Goal: Information Seeking & Learning: Find specific fact

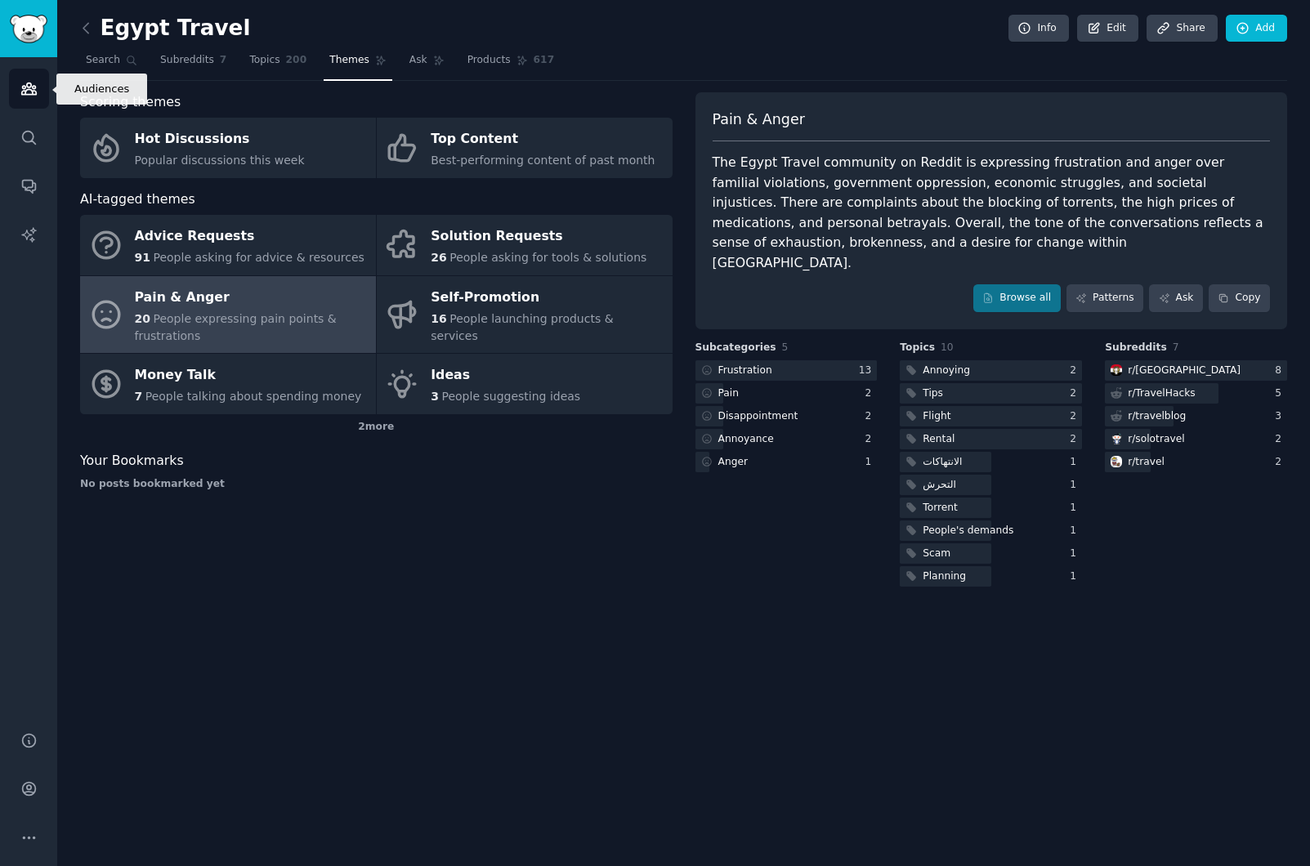
click at [35, 87] on icon "Sidebar" at bounding box center [28, 88] width 17 height 17
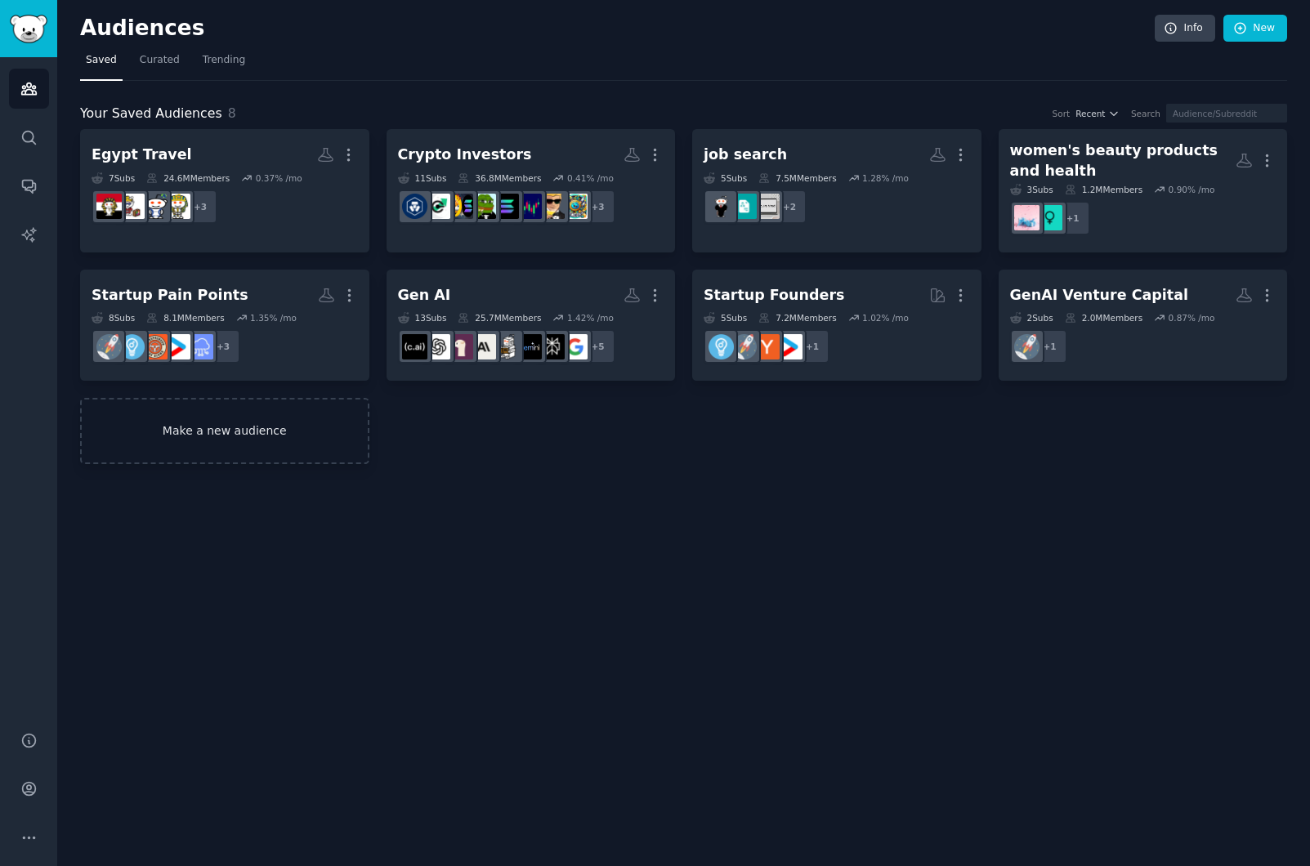
click at [285, 418] on link "Make a new audience" at bounding box center [224, 431] width 289 height 66
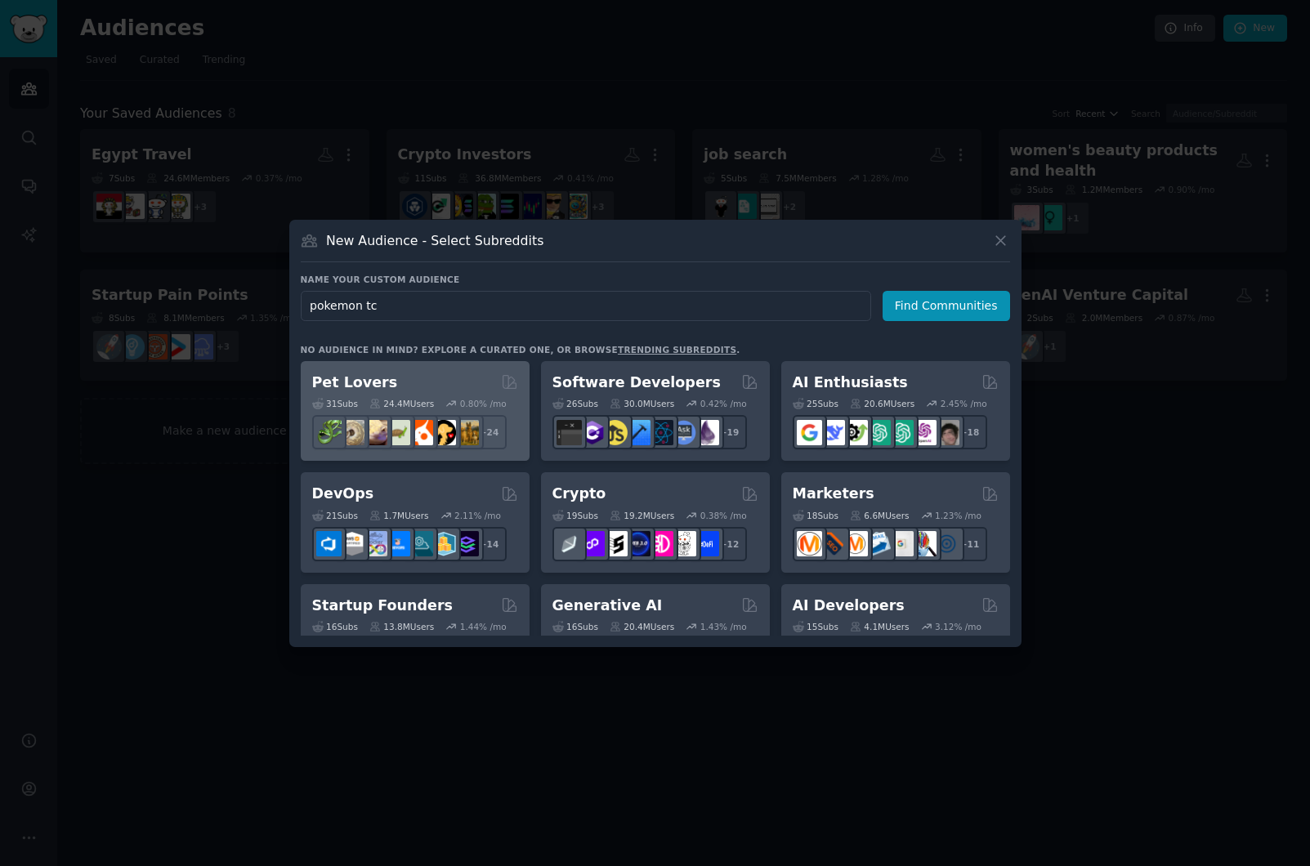
type input "pokemon tcg"
click button "Find Communities" at bounding box center [945, 306] width 127 height 30
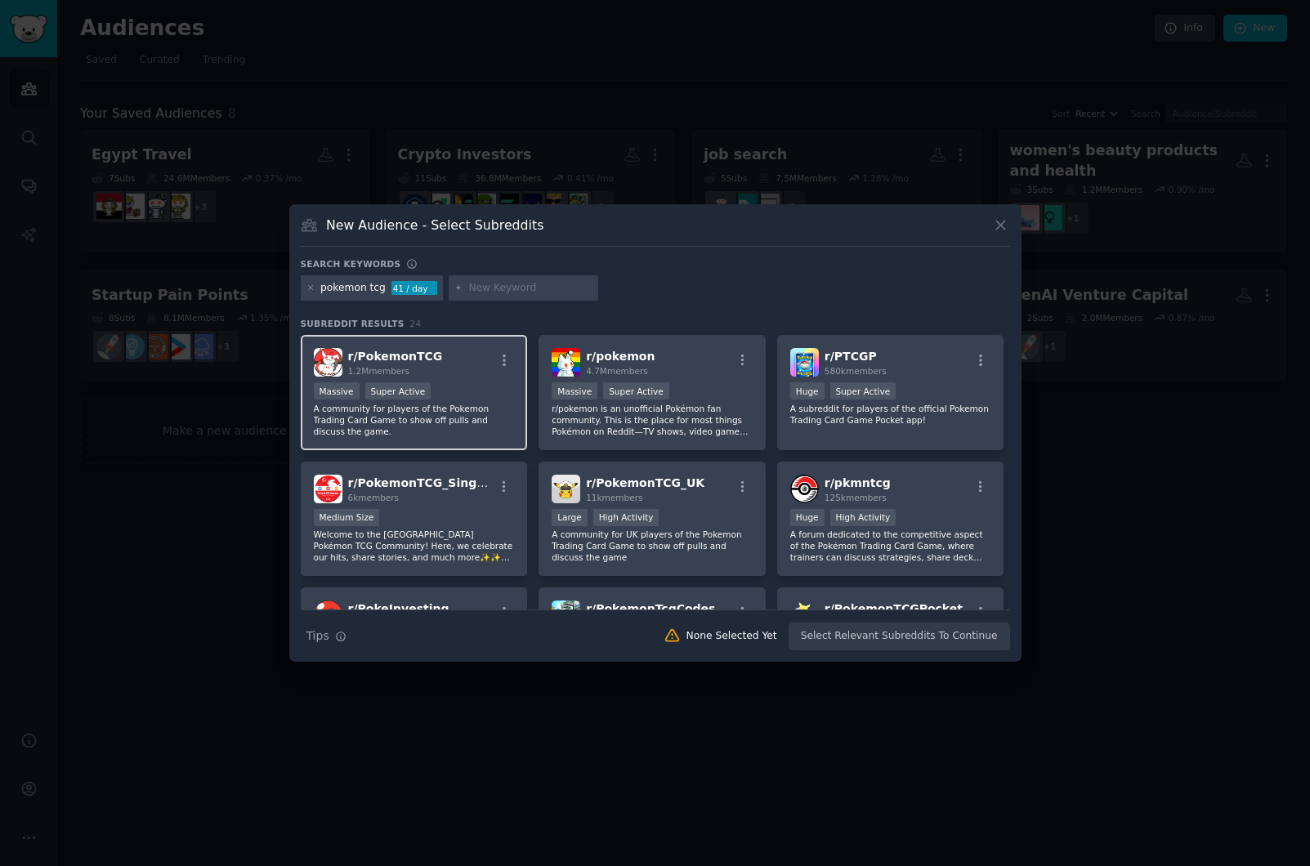
click at [475, 392] on div "Massive Super Active" at bounding box center [414, 392] width 201 height 20
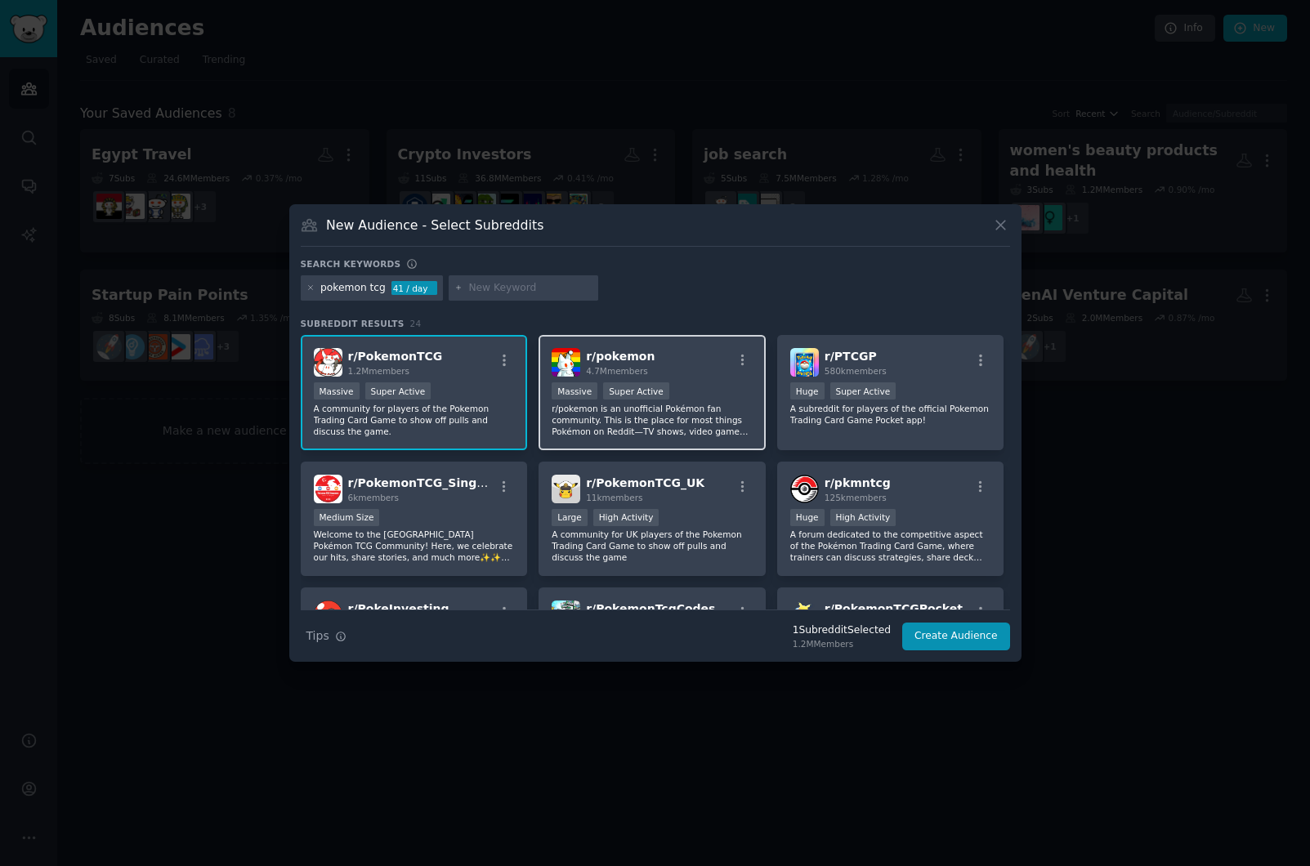
click at [663, 411] on p "r/pokemon is an unofficial Pokémon fan community. This is the place for most th…" at bounding box center [651, 420] width 201 height 34
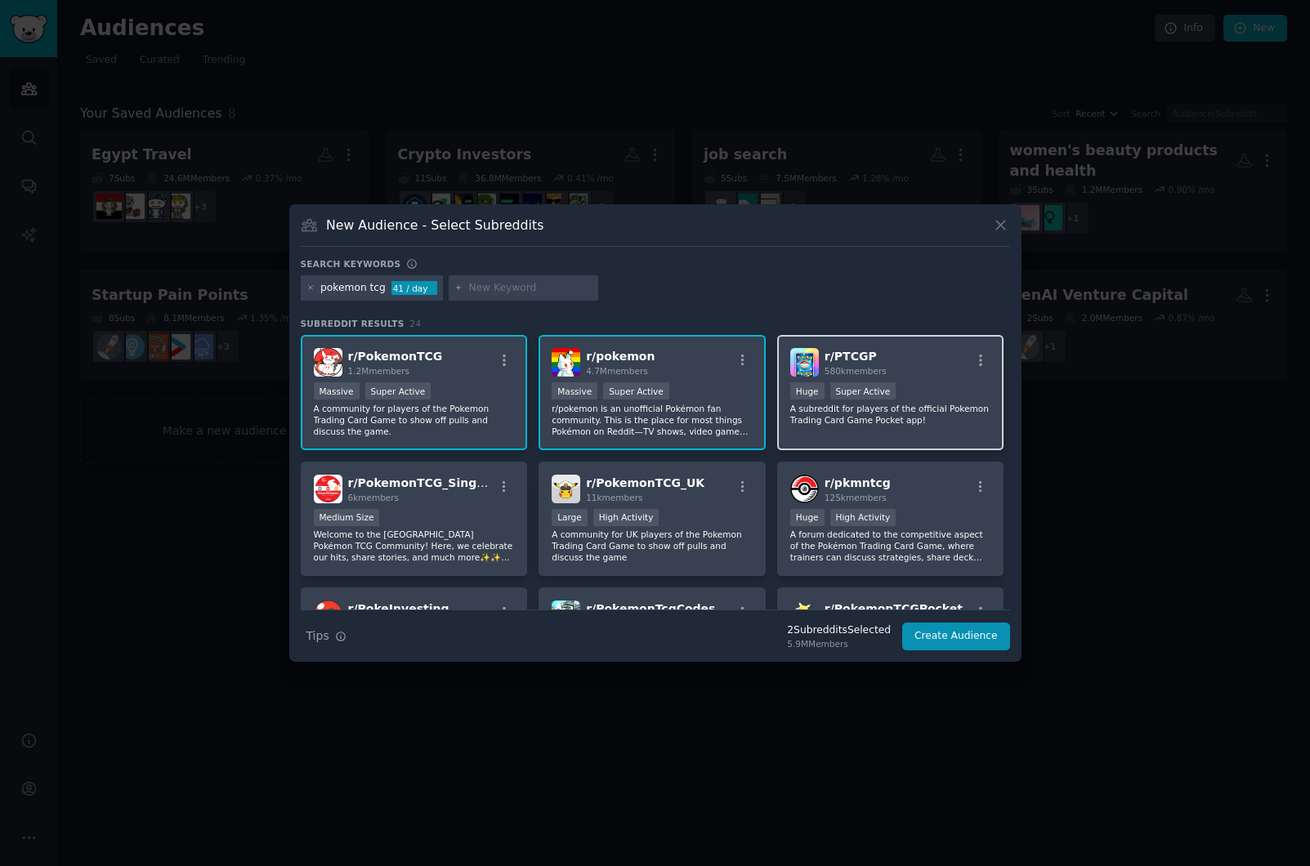
click at [871, 412] on p "A subreddit for players of the official Pokemon Trading Card Game Pocket app!" at bounding box center [890, 414] width 201 height 23
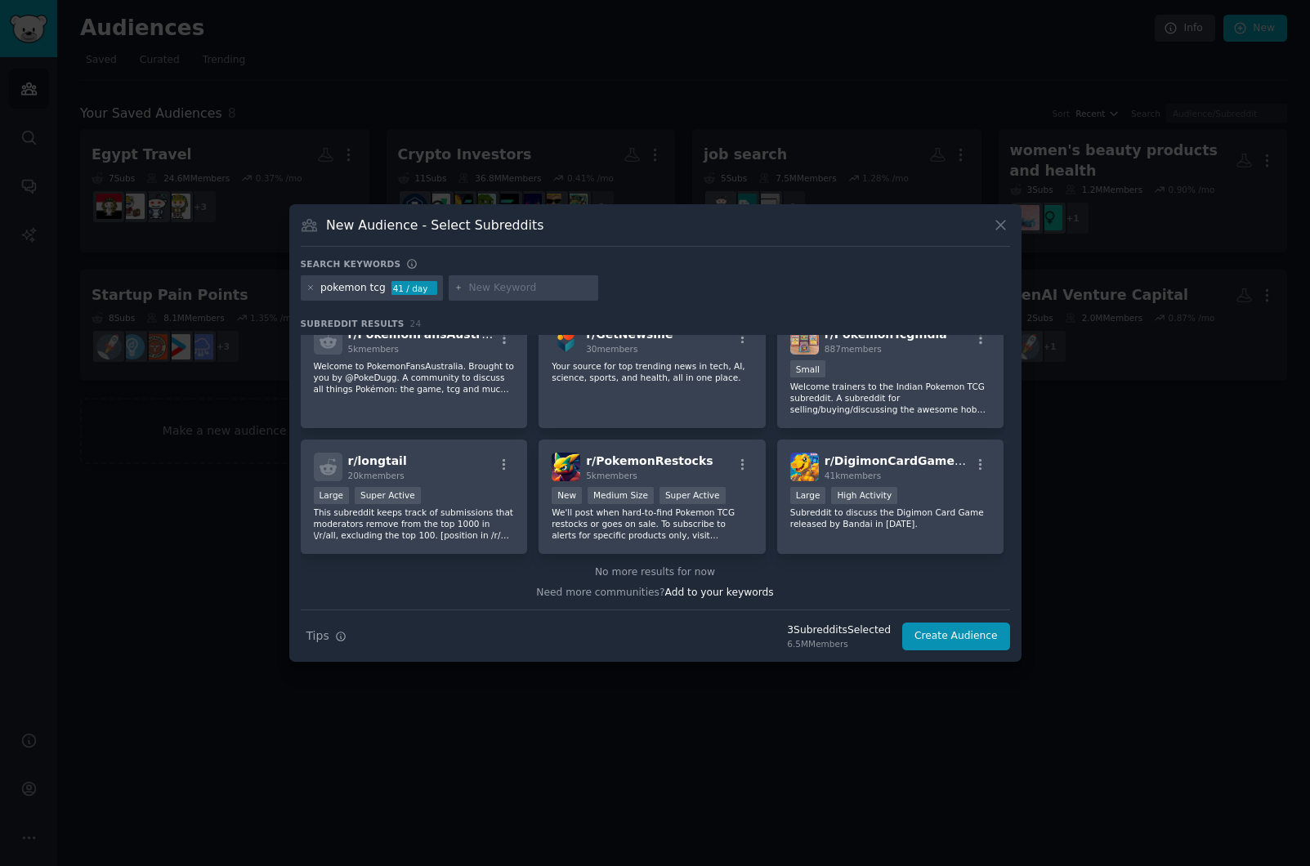
scroll to position [770, 0]
click at [668, 466] on span "r/ PokemonRestocks" at bounding box center [649, 459] width 127 height 13
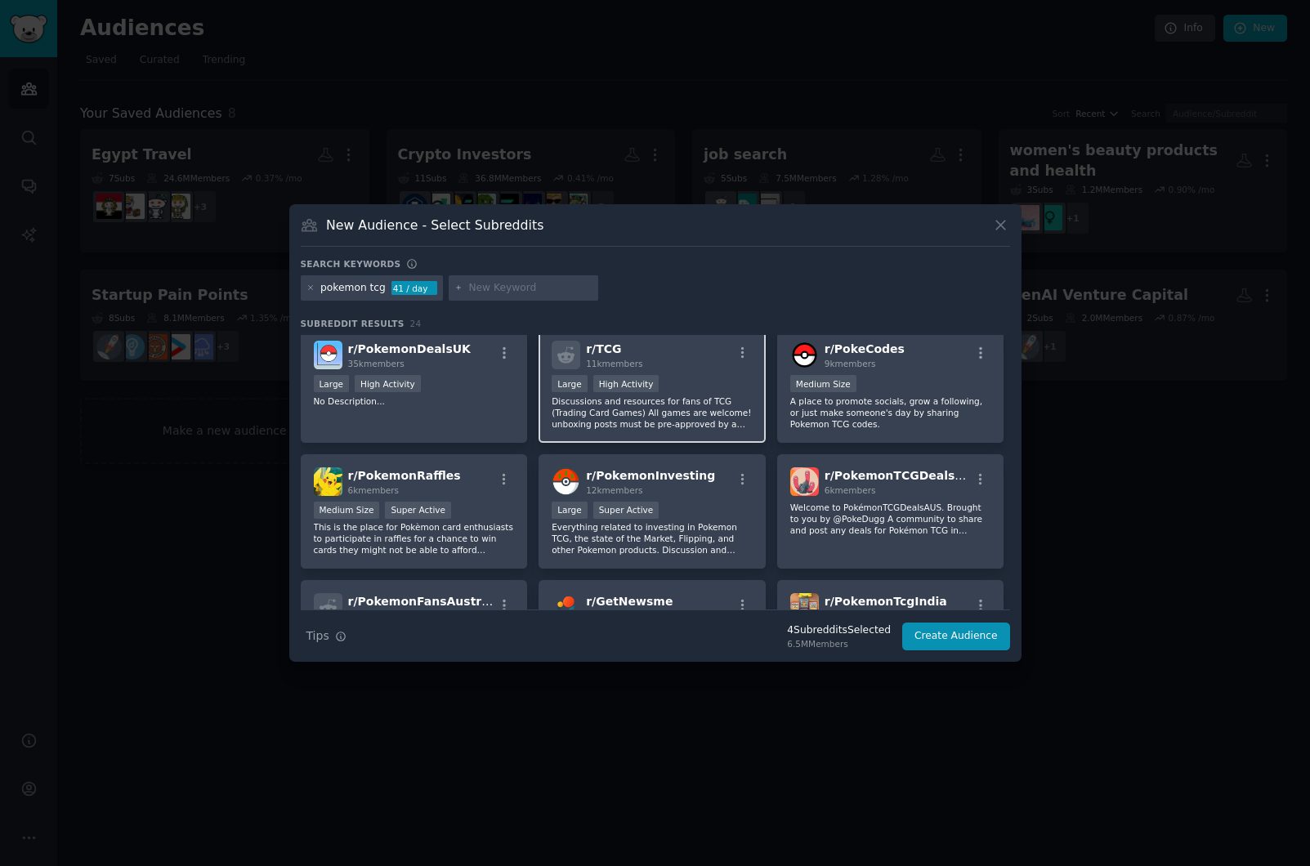
scroll to position [524, 0]
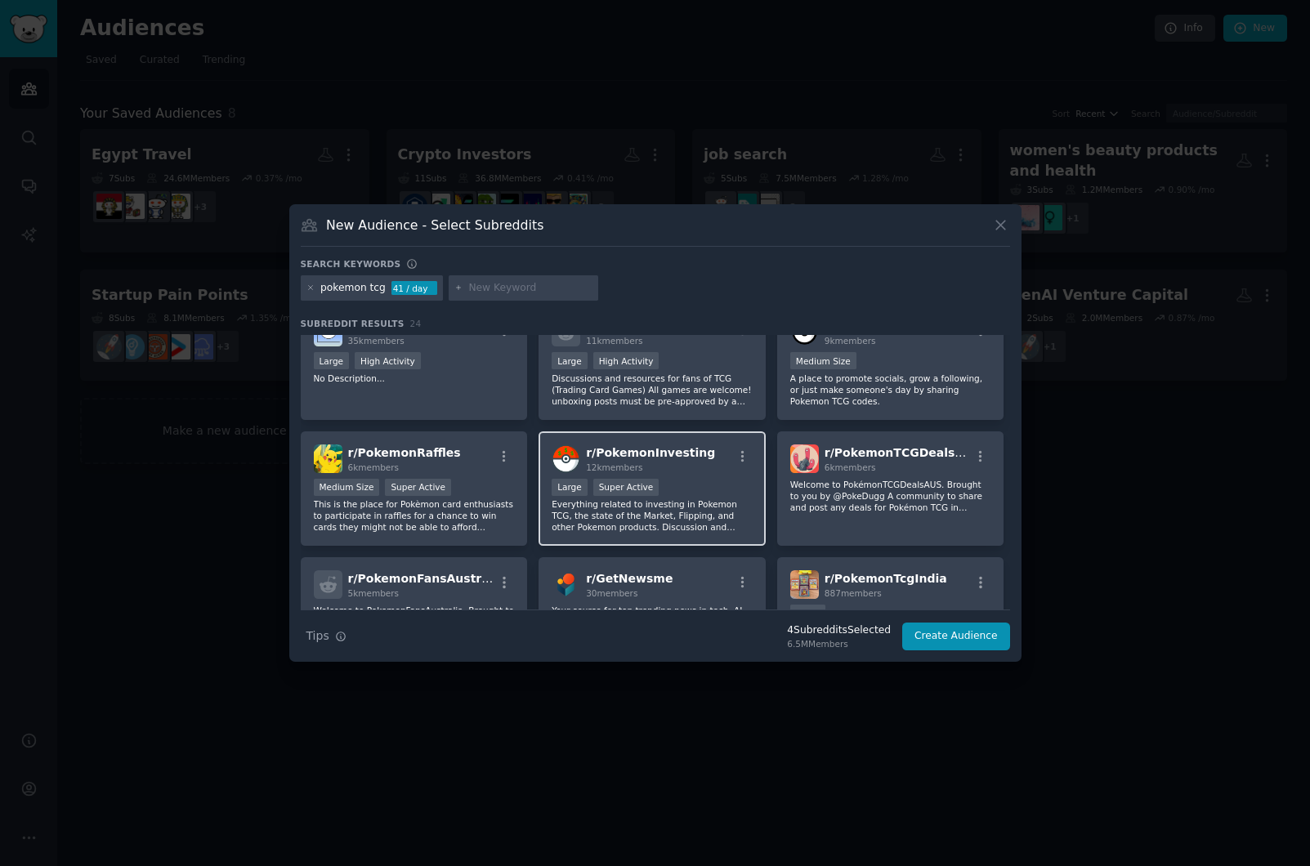
click at [705, 468] on div "r/ PokemonInvesting 12k members" at bounding box center [651, 458] width 201 height 29
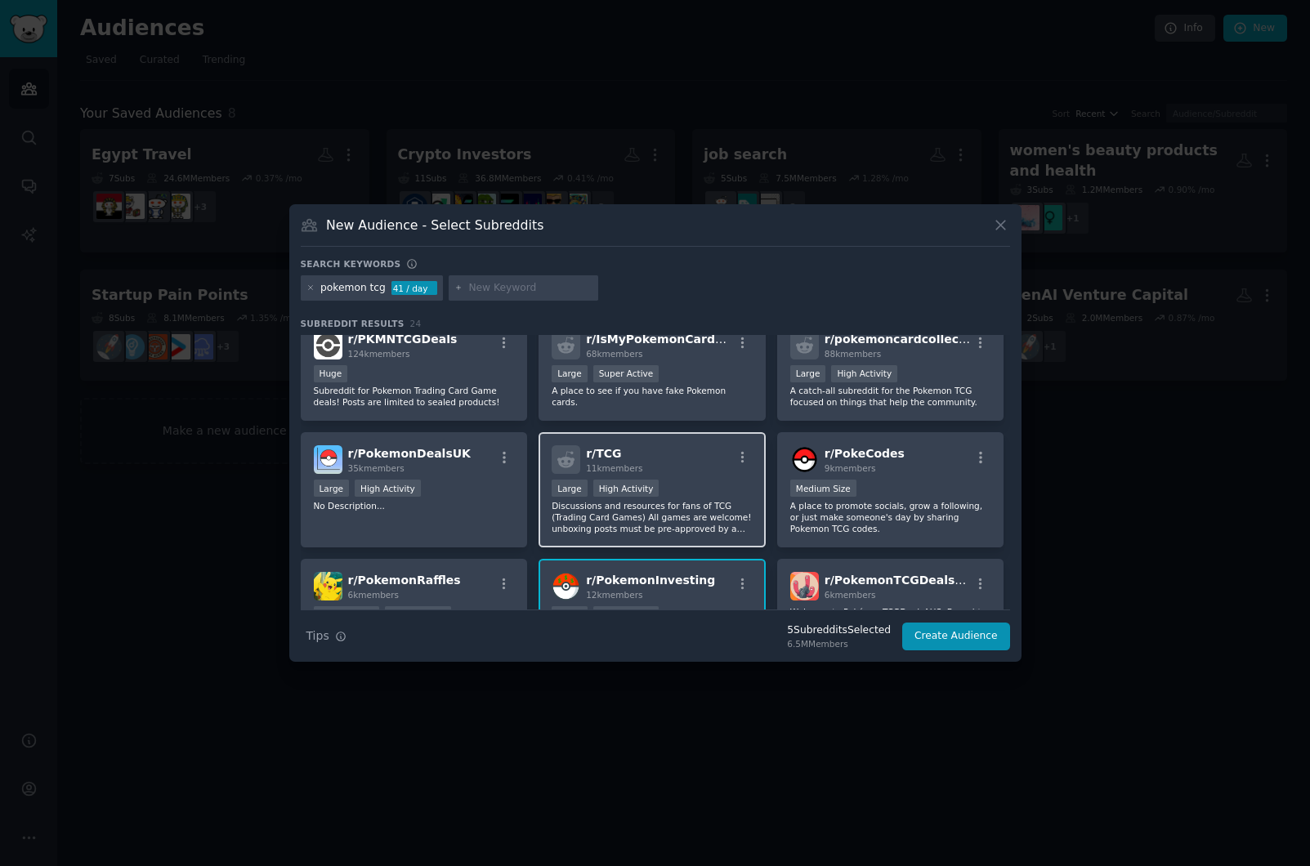
scroll to position [392, 0]
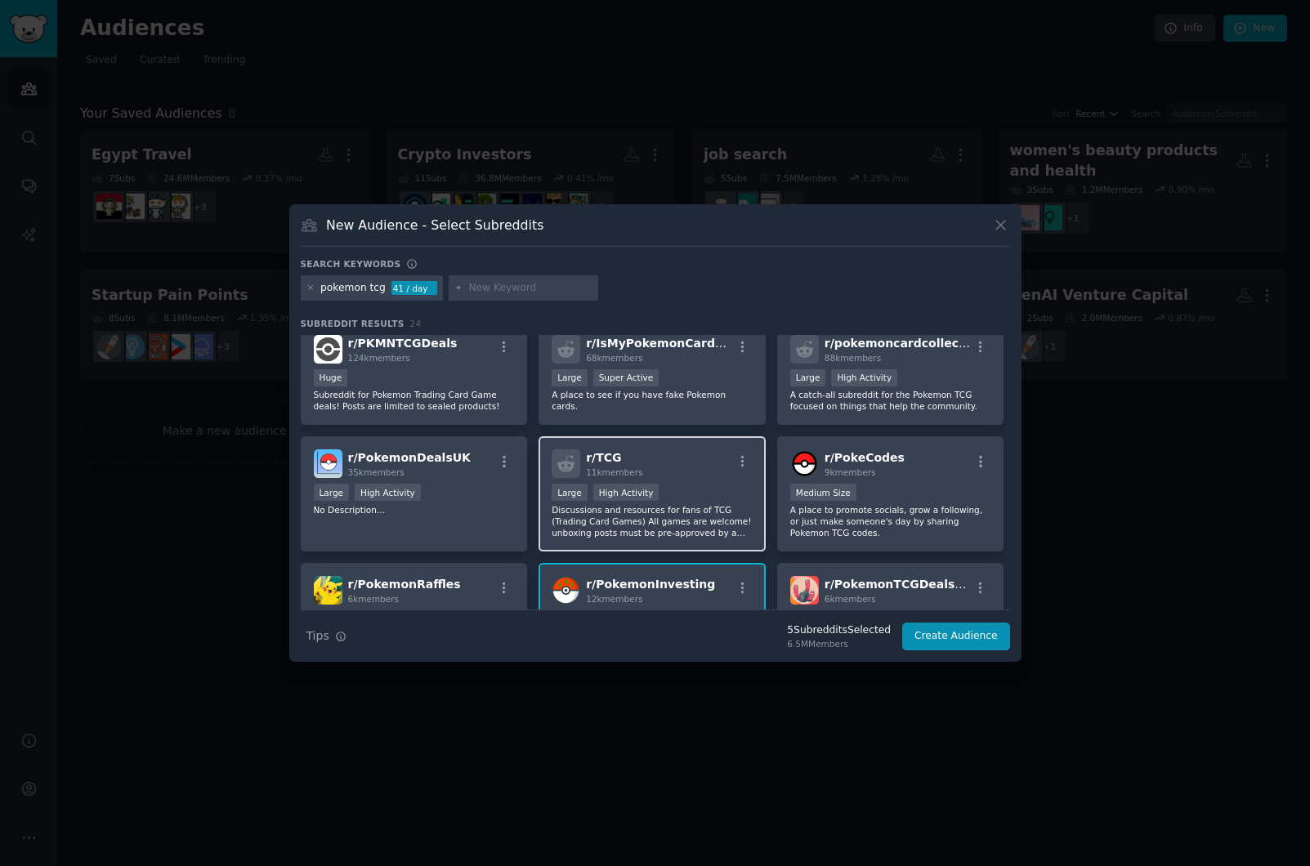
click at [690, 471] on div "r/ TCG 11k members" at bounding box center [651, 463] width 201 height 29
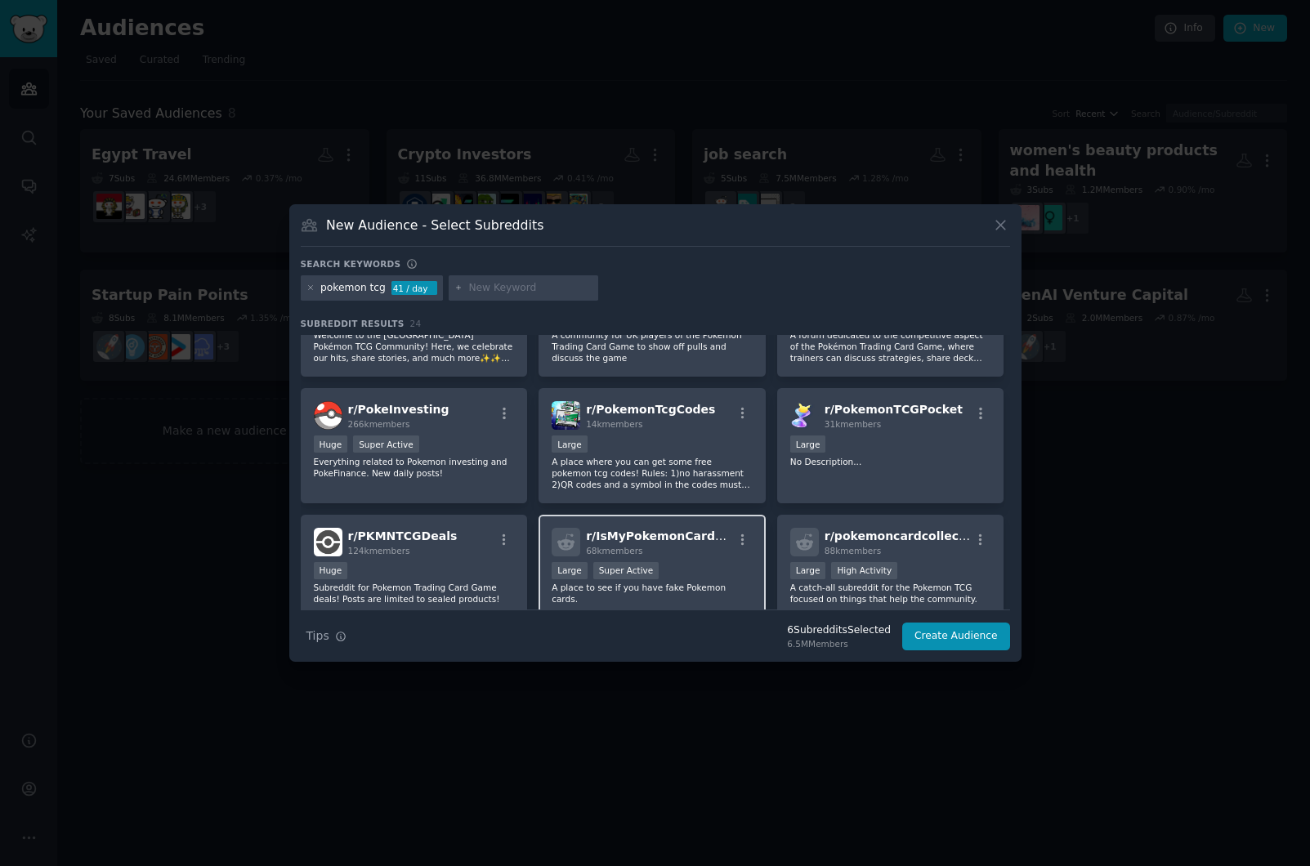
scroll to position [169, 0]
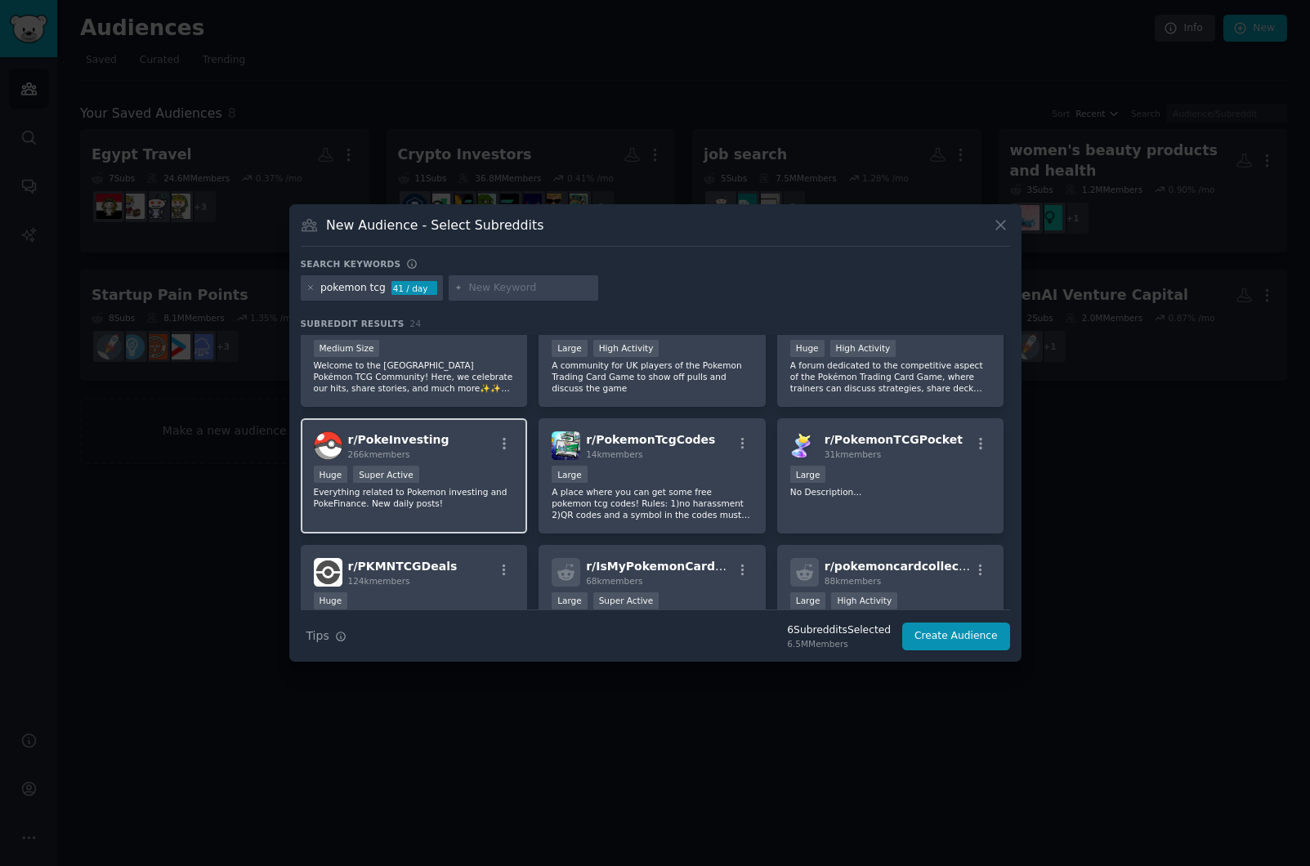
click at [423, 470] on div "Huge Super Active" at bounding box center [414, 476] width 201 height 20
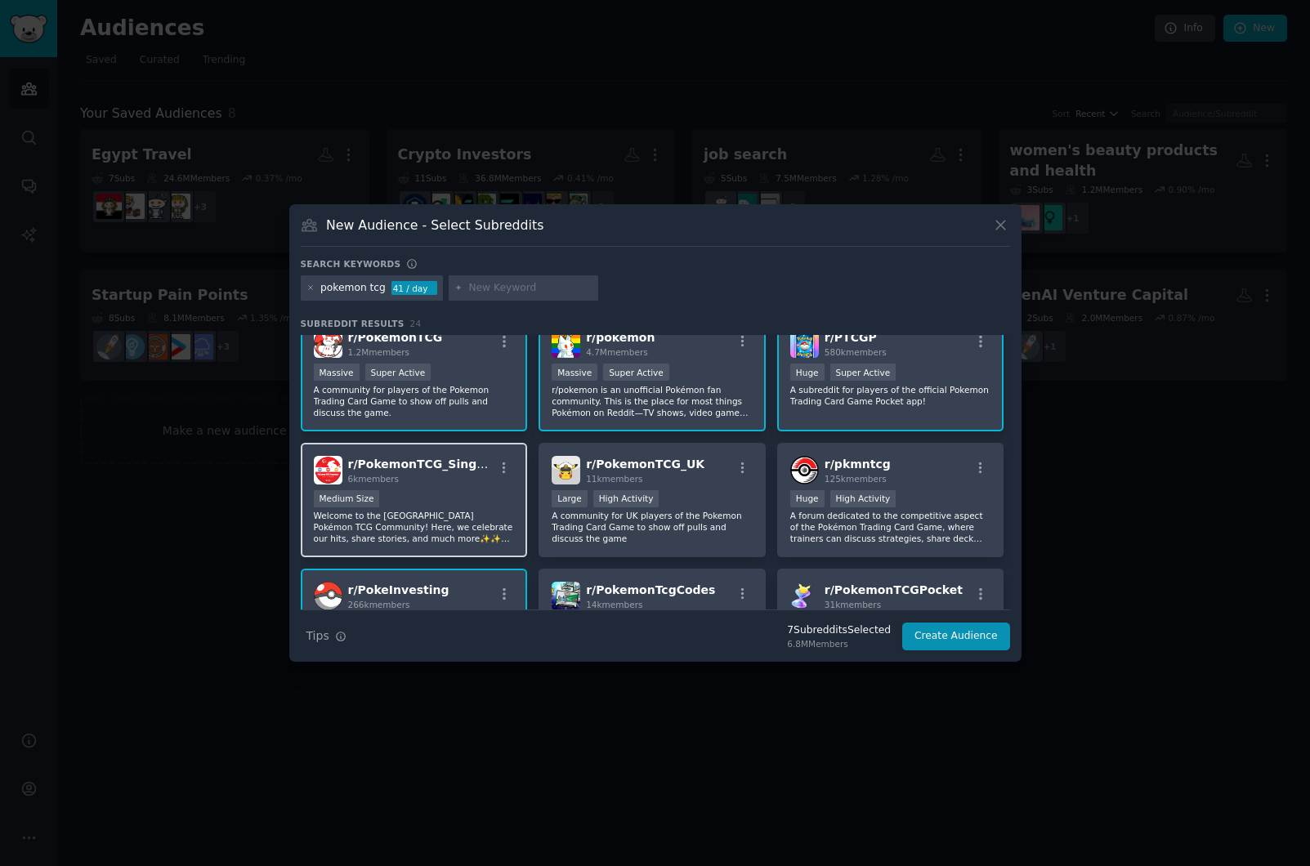
scroll to position [0, 0]
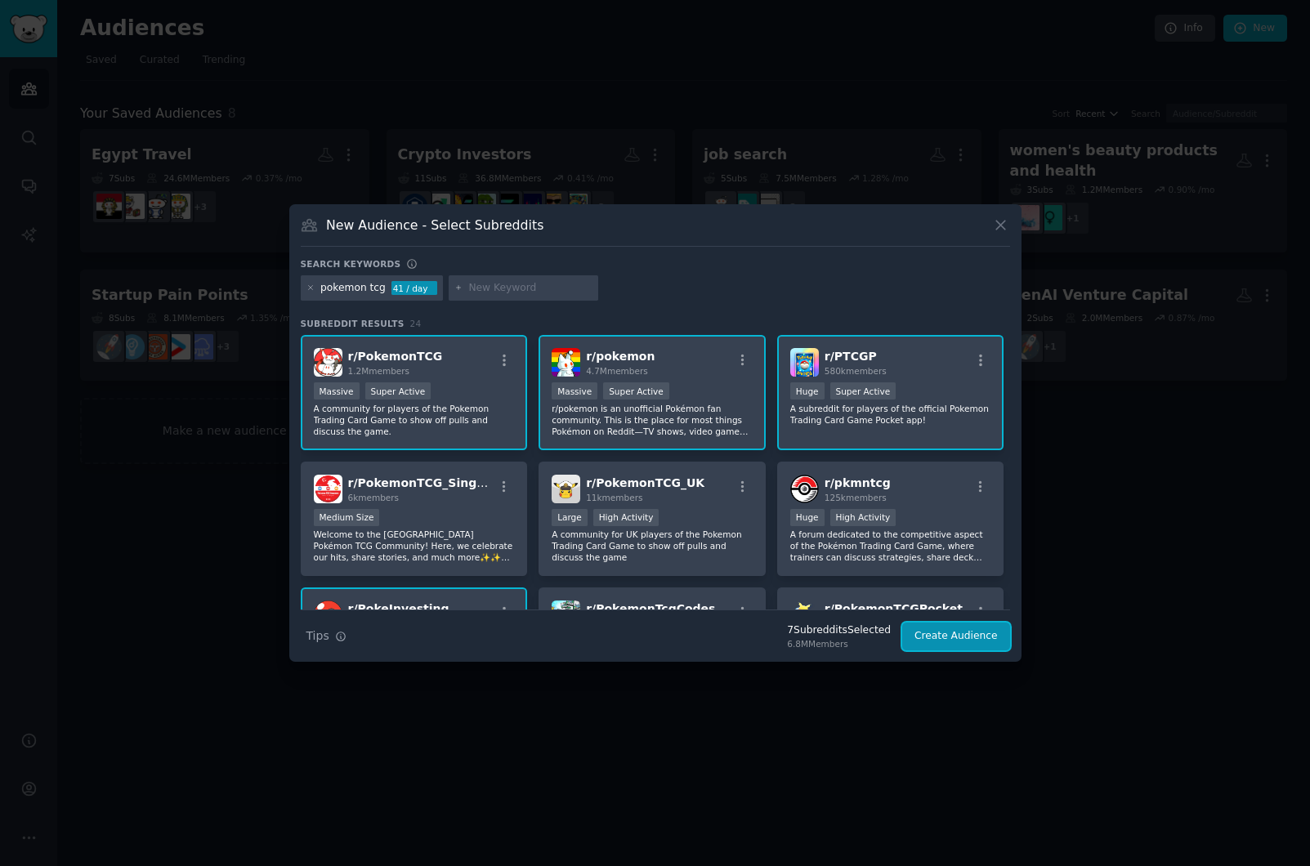
click at [957, 639] on button "Create Audience" at bounding box center [956, 636] width 108 height 28
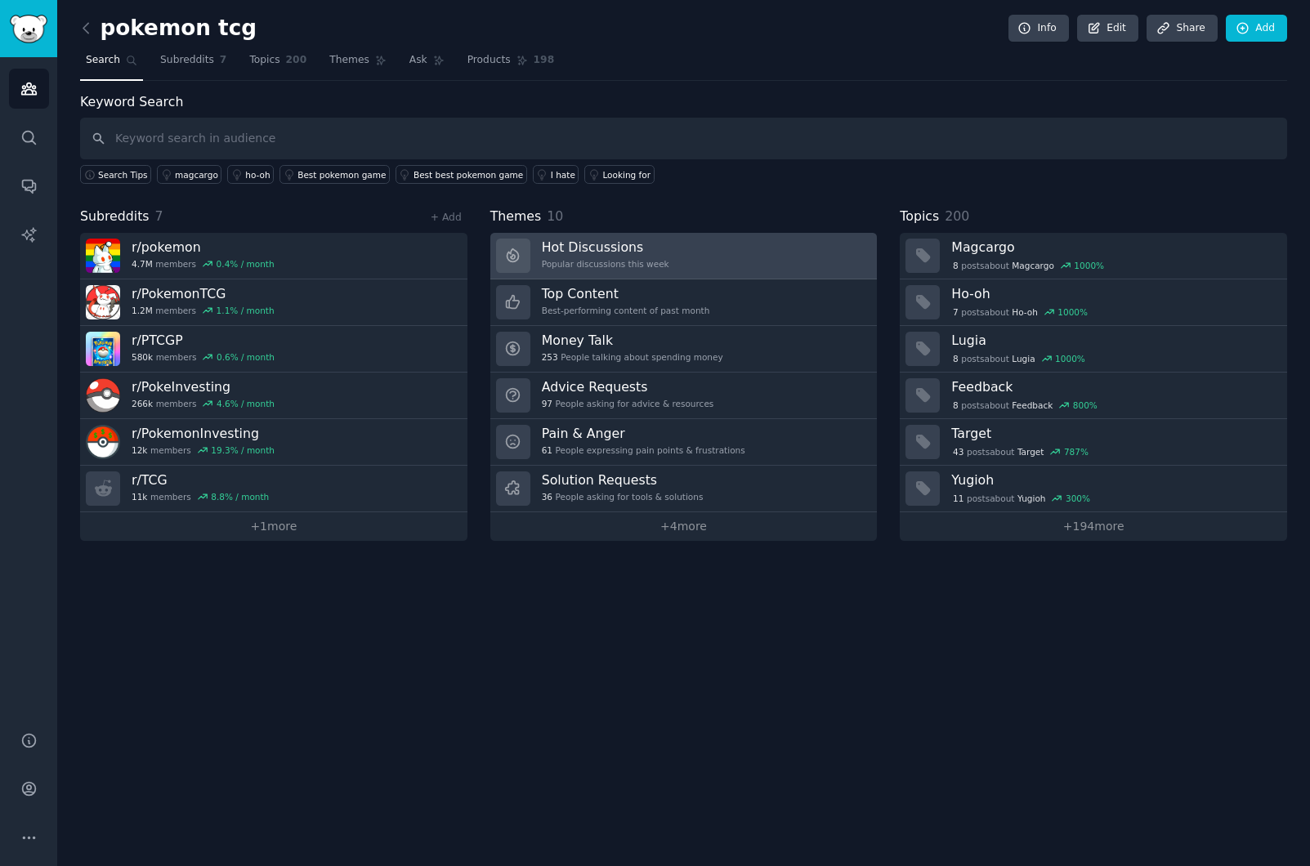
click at [611, 258] on div "Popular discussions this week" at bounding box center [605, 263] width 127 height 11
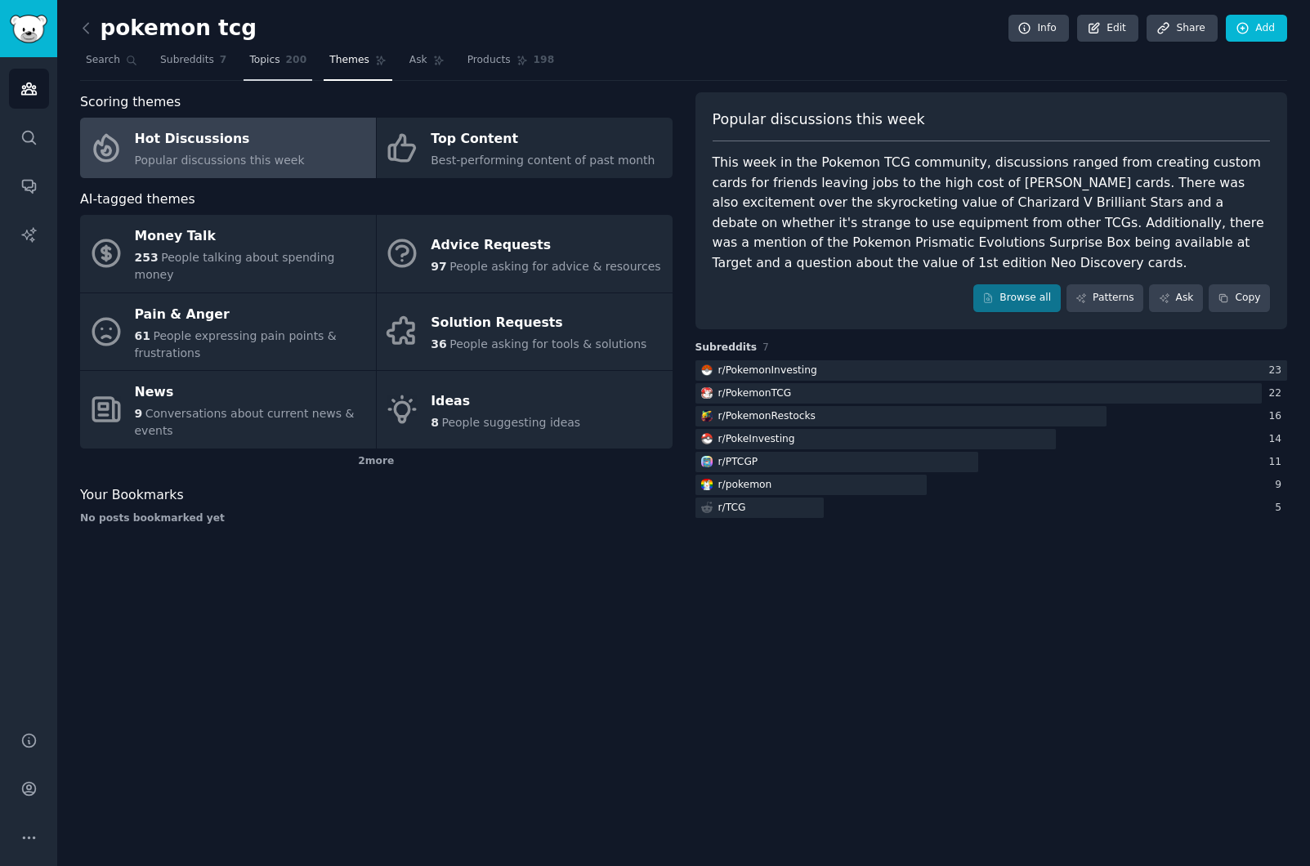
click at [259, 59] on span "Topics" at bounding box center [264, 60] width 30 height 15
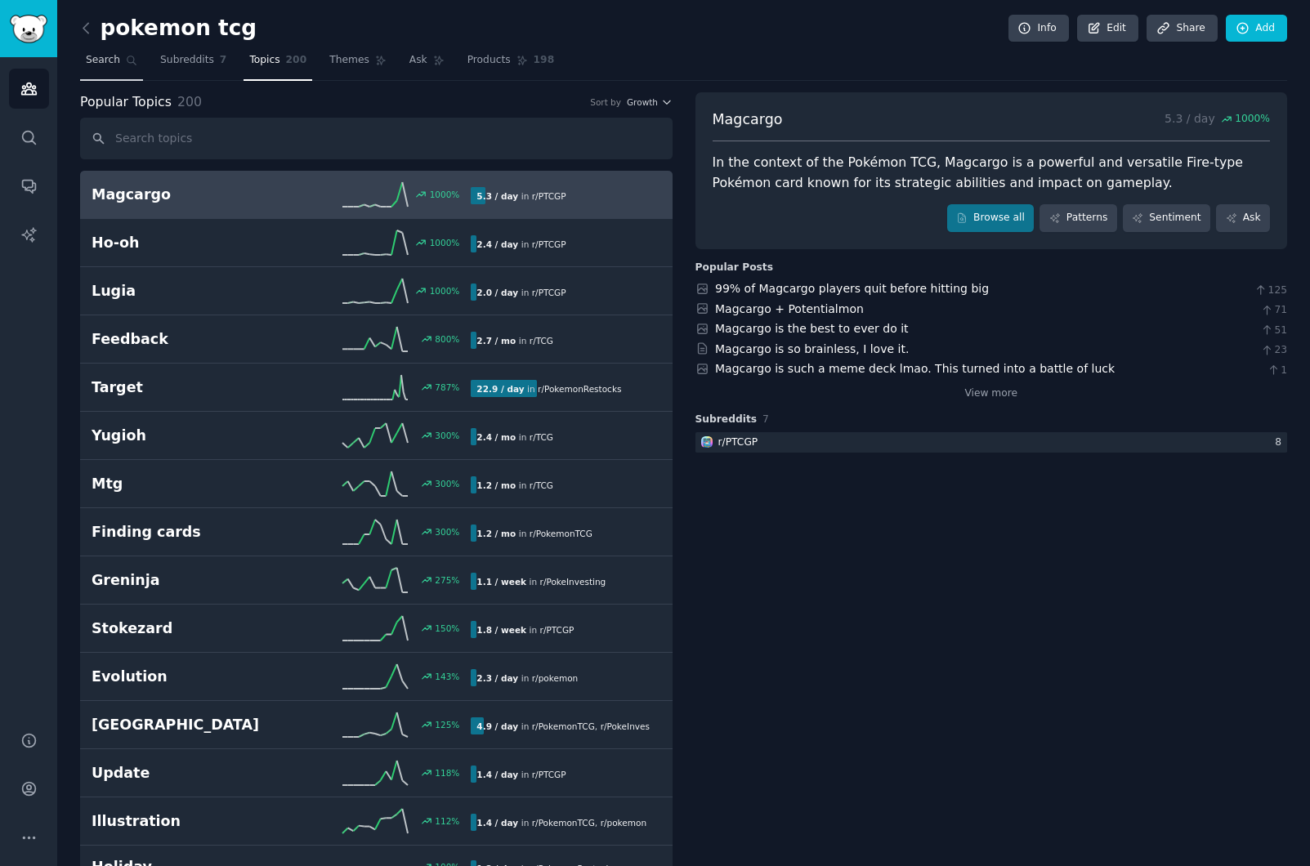
click at [118, 60] on span "Search" at bounding box center [103, 60] width 34 height 15
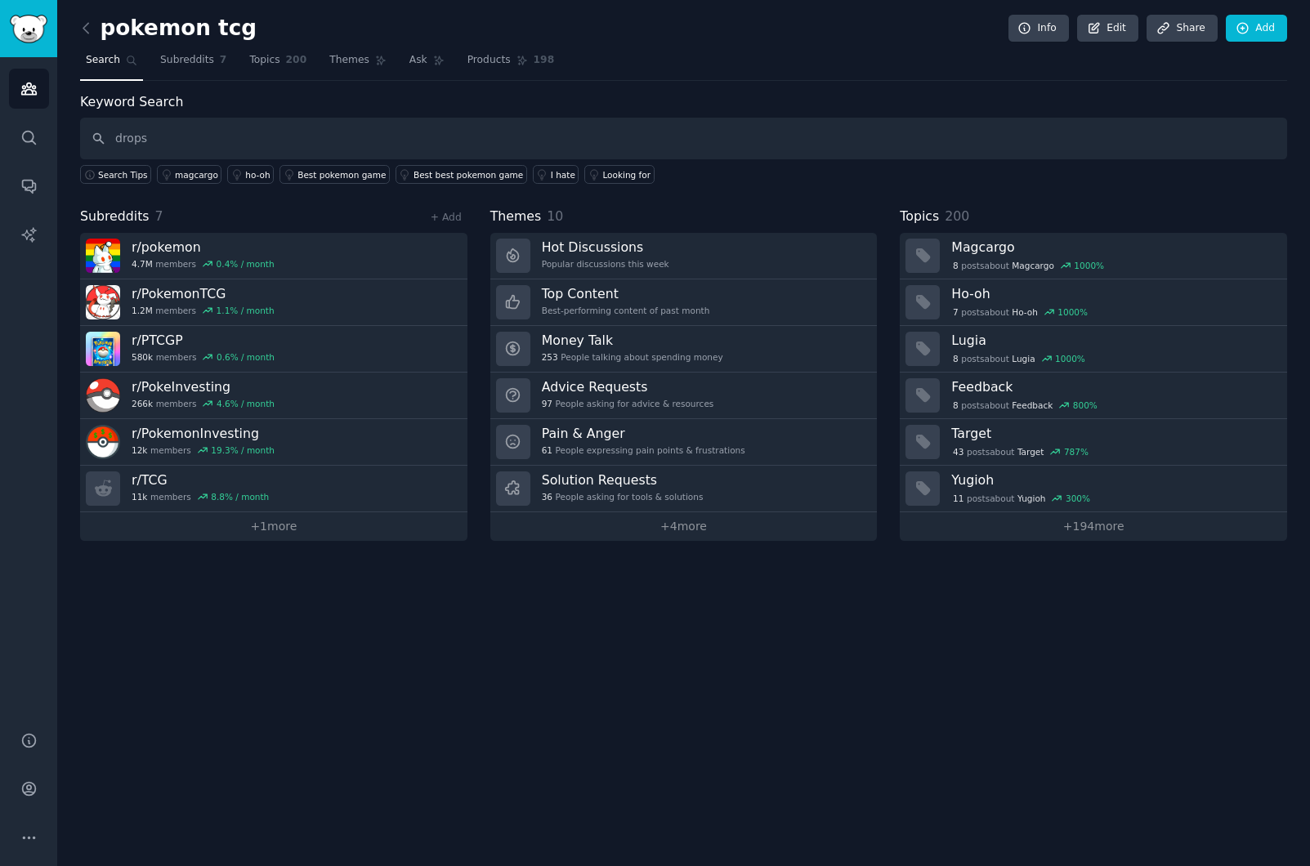
type input "drops"
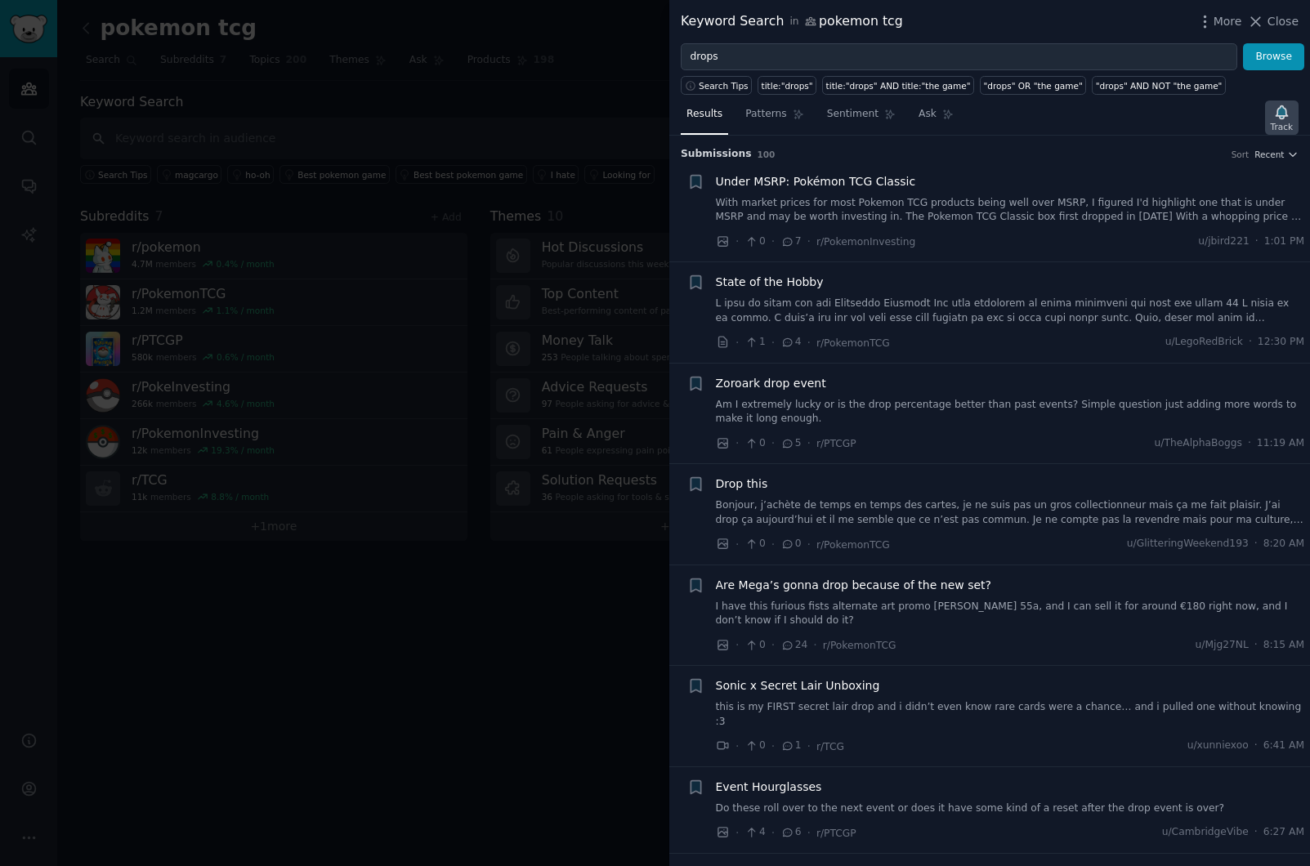
click at [1278, 117] on icon "button" at bounding box center [1281, 112] width 17 height 17
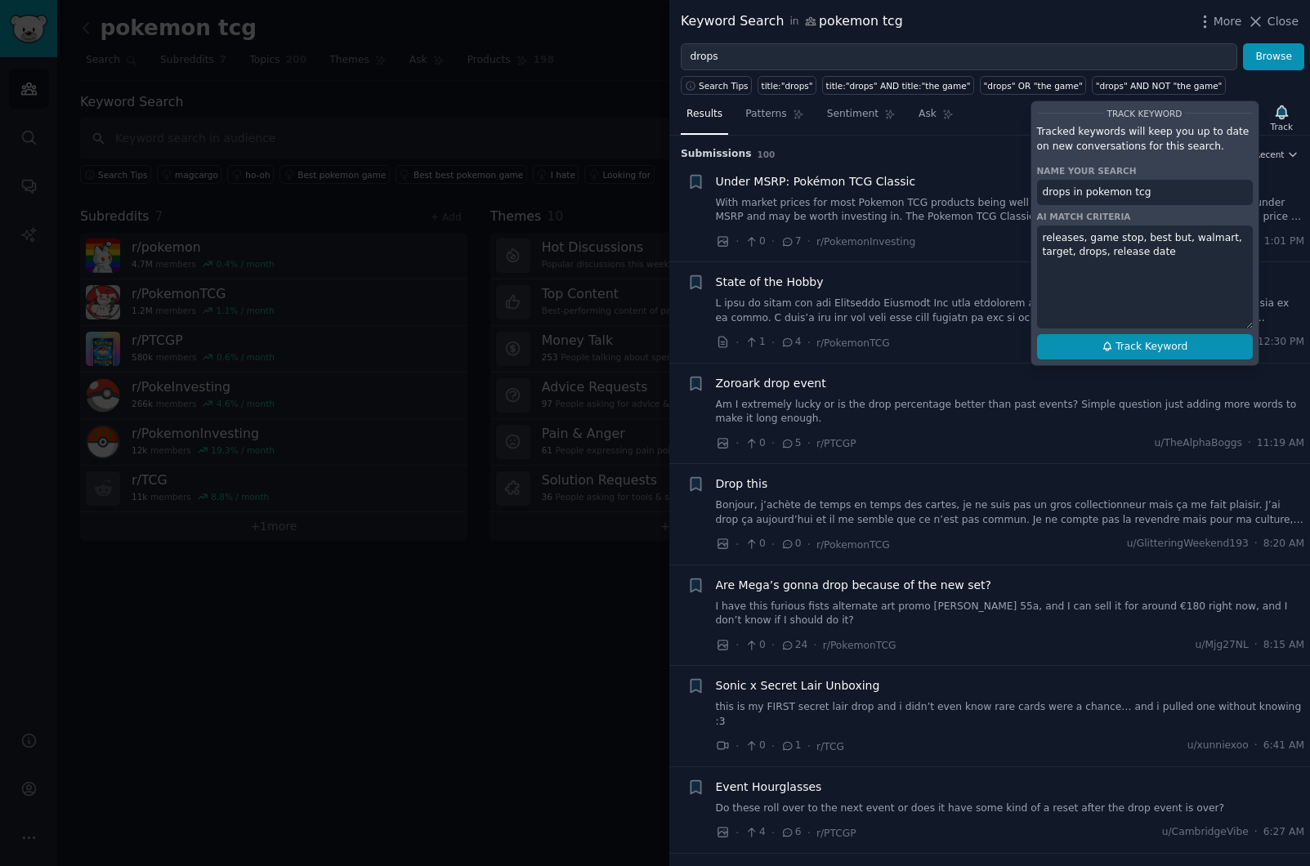
type textarea "releases, game stop, best but, walmart, target, drops, release date"
click at [1165, 356] on button "Track Keyword" at bounding box center [1145, 347] width 216 height 26
type input "drops in pokemon tcg"
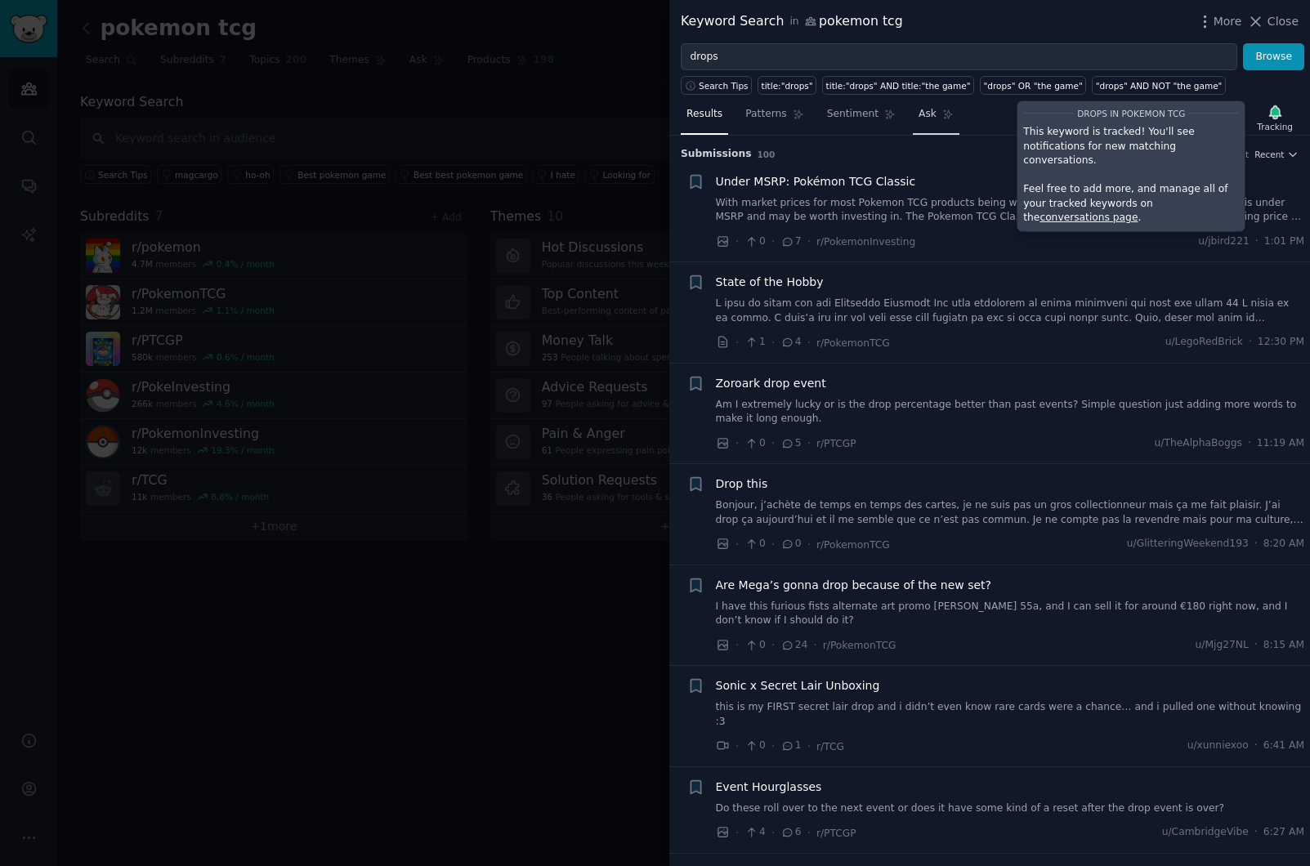
click at [930, 114] on span "Ask" at bounding box center [927, 114] width 18 height 15
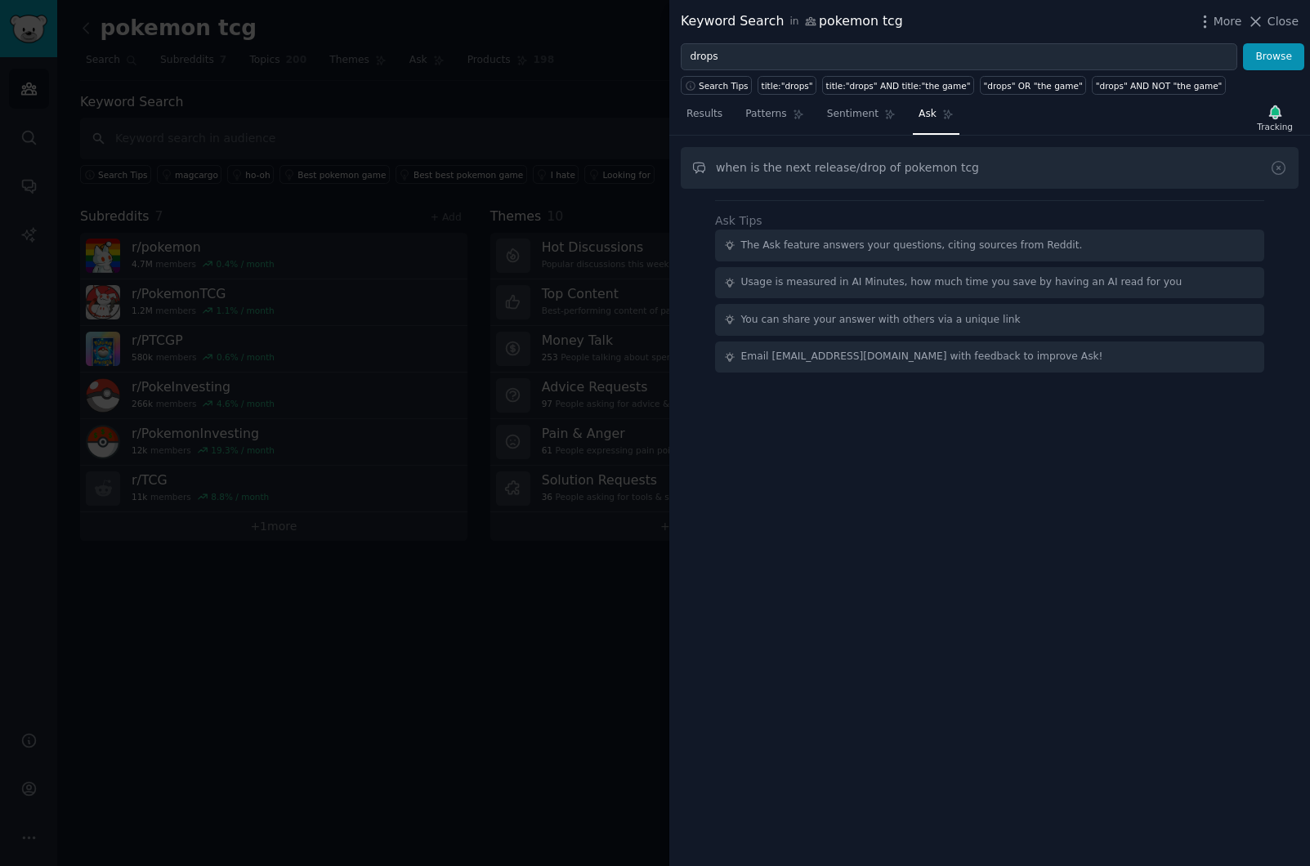
type input "when is the next release/drop of pokemon tcg"
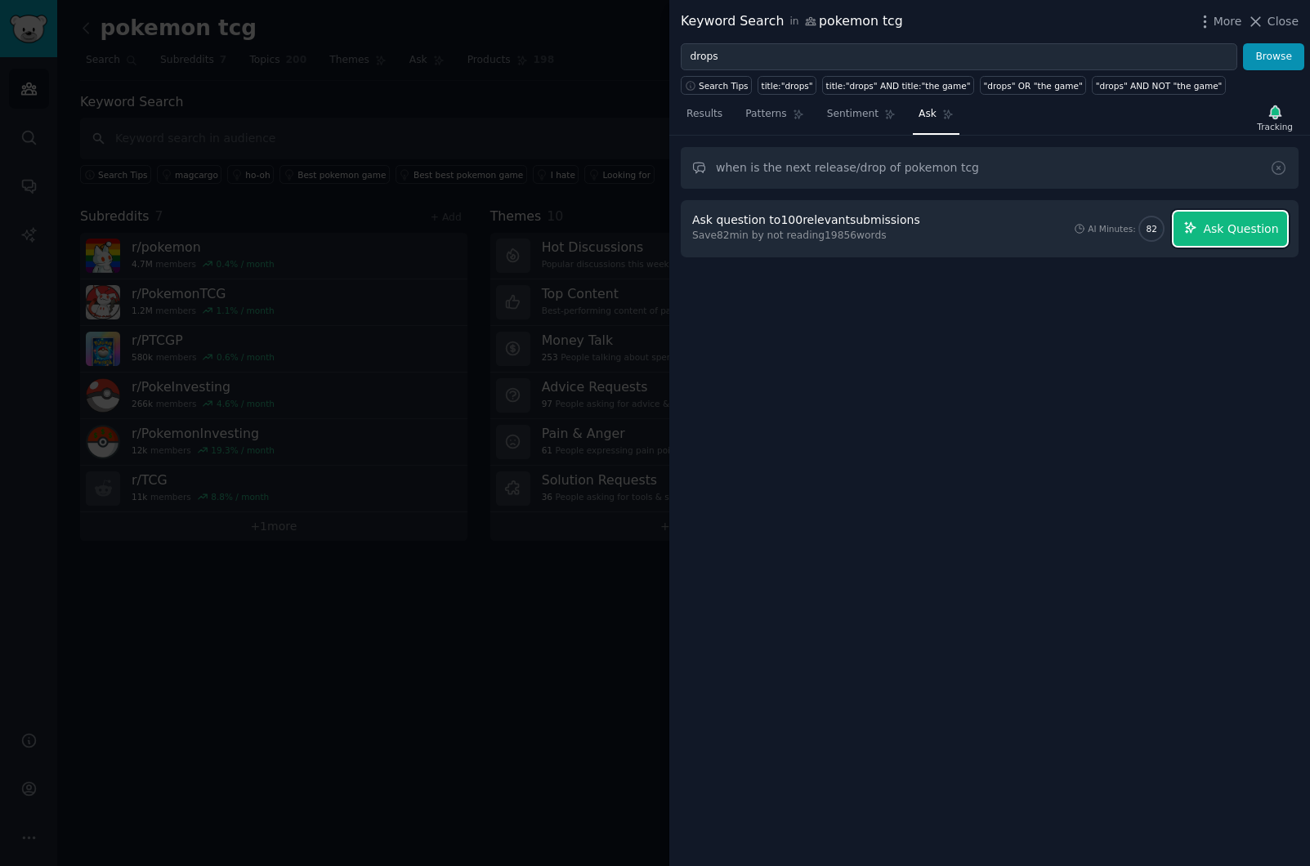
click at [1238, 232] on span "Ask Question" at bounding box center [1240, 229] width 75 height 17
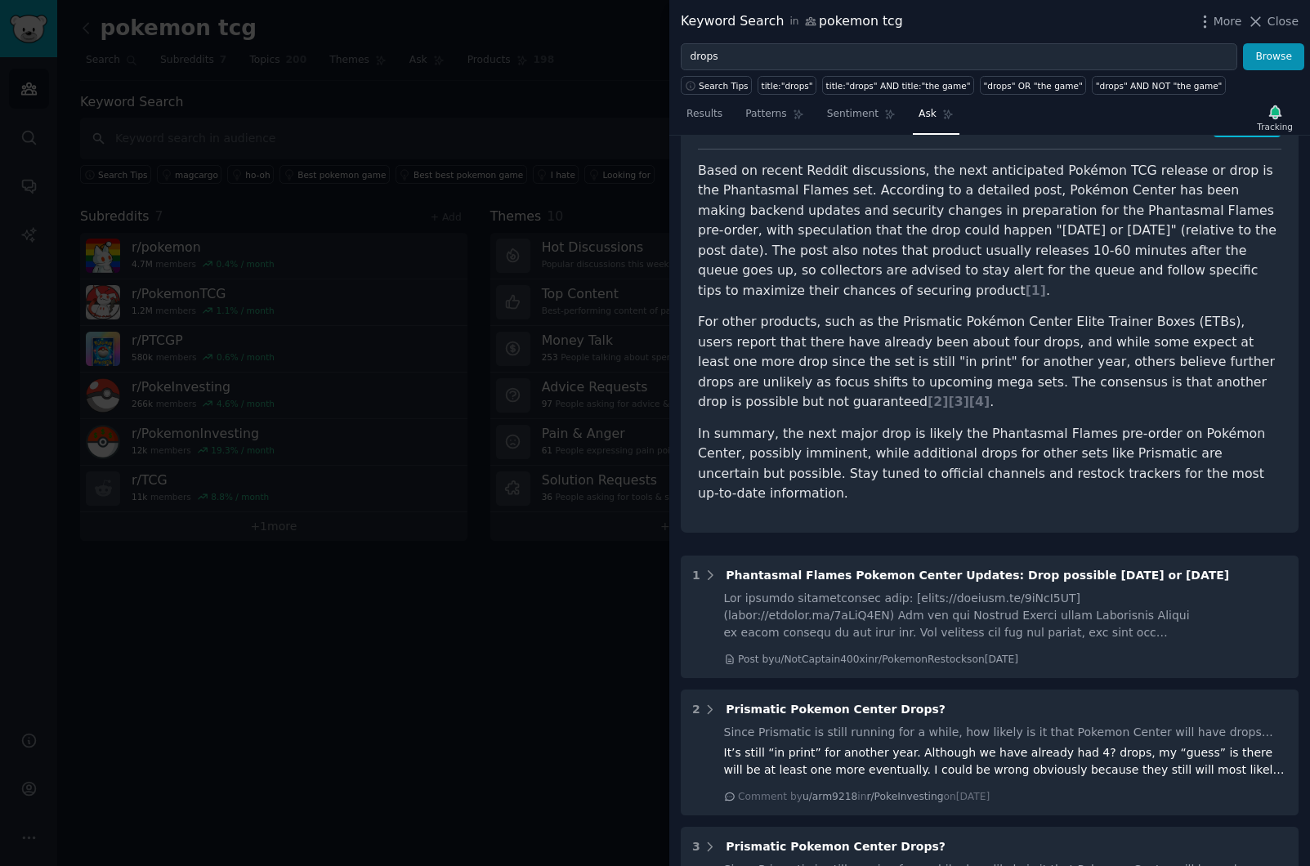
scroll to position [184, 0]
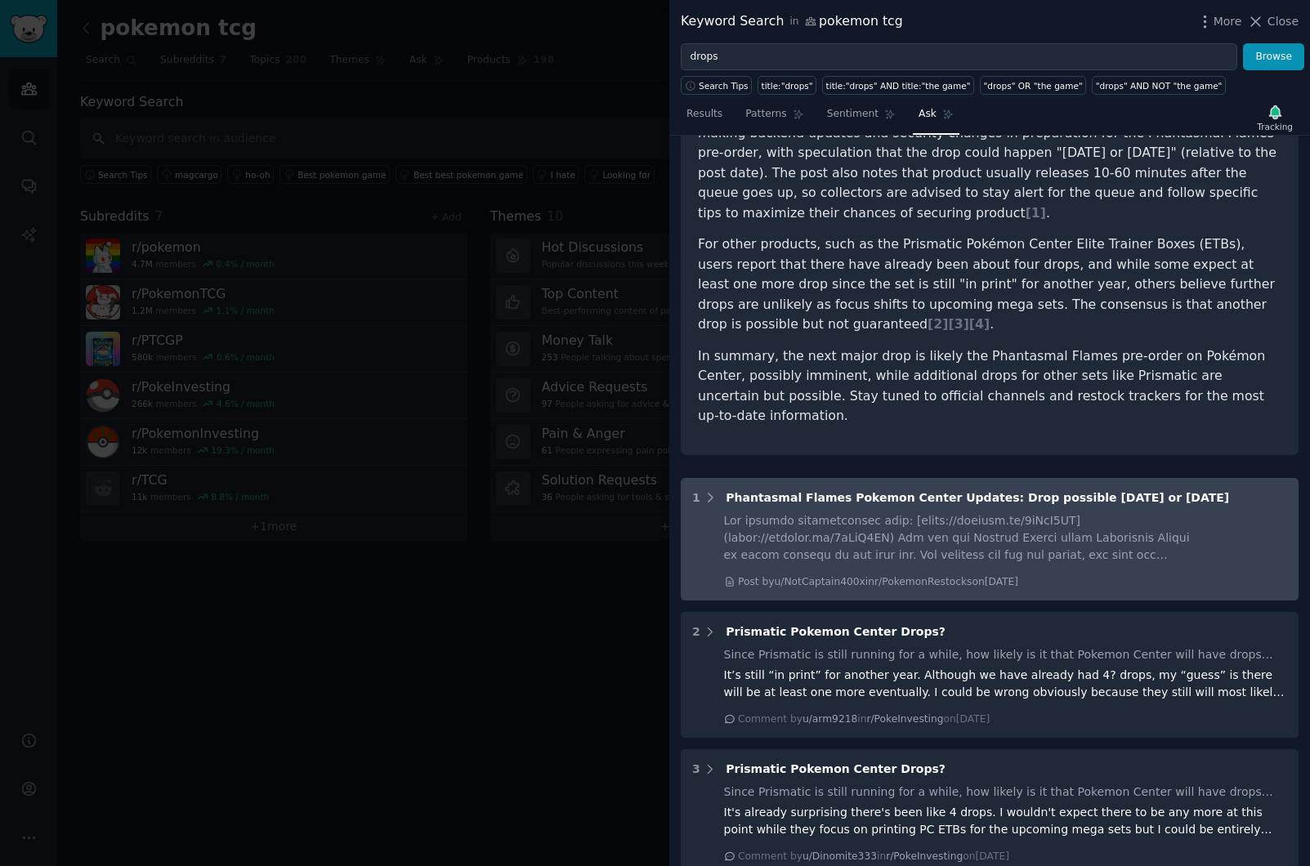
click at [850, 512] on div at bounding box center [959, 537] width 470 height 51
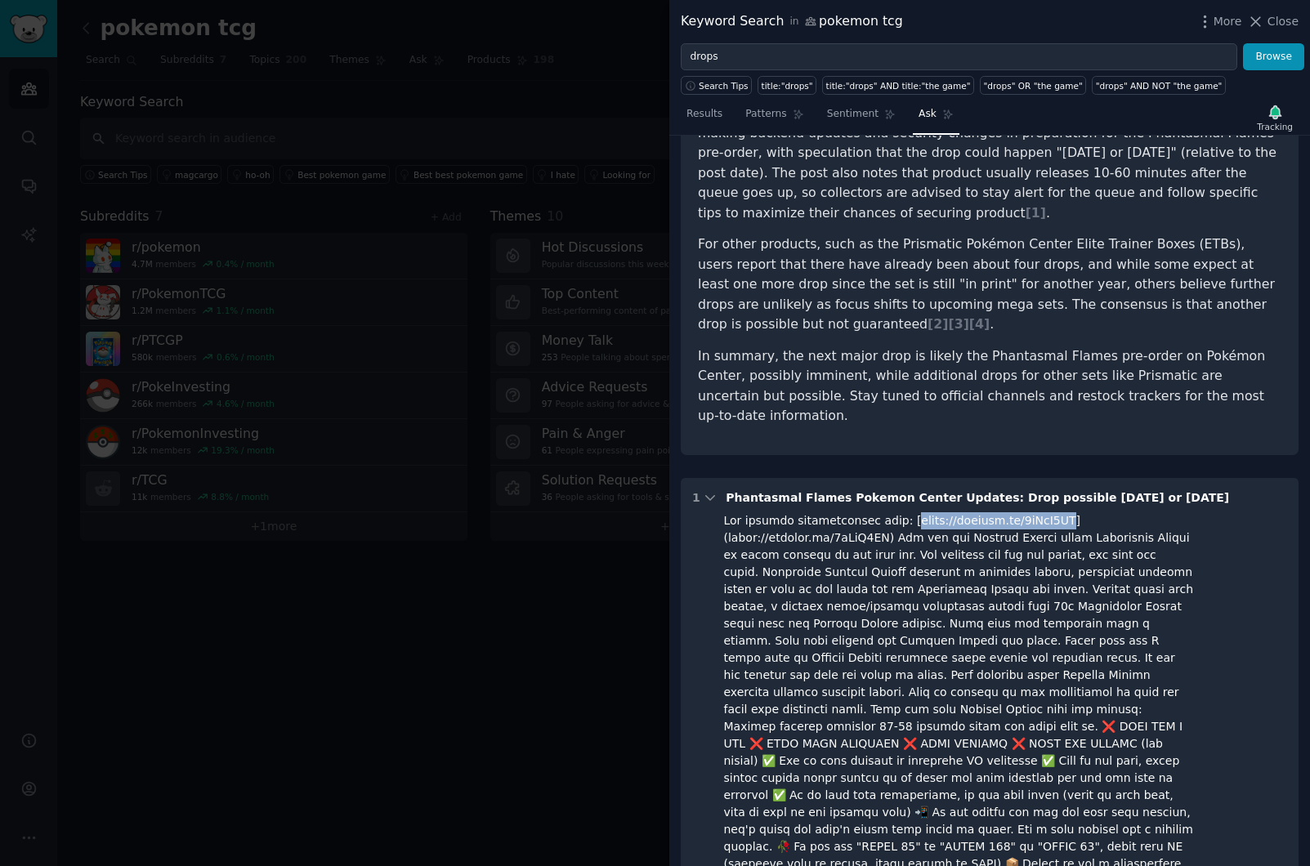
drag, startPoint x: 892, startPoint y: 464, endPoint x: 1040, endPoint y: 465, distance: 147.9
click at [1042, 512] on div at bounding box center [959, 709] width 470 height 395
copy div "[URL][DOMAIN_NAME]"
